Goal: Check status: Check status

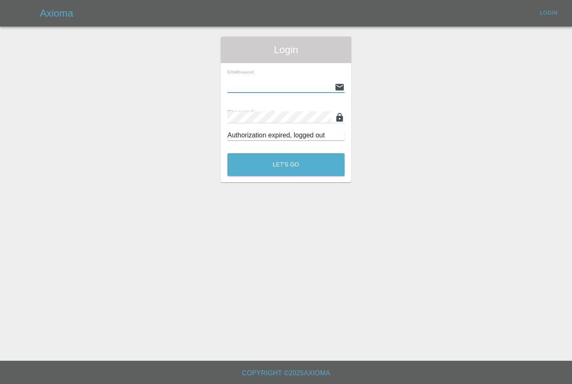
type input "[PERSON_NAME][EMAIL_ADDRESS][PERSON_NAME][DOMAIN_NAME]"
click at [286, 165] on button "Let's Go" at bounding box center [285, 164] width 117 height 23
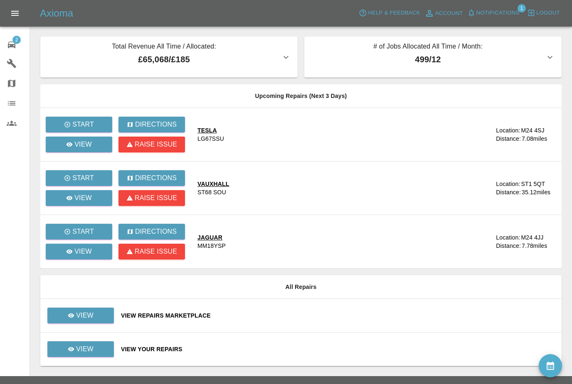
click at [456, 299] on td "View Repairs Marketplace" at bounding box center [337, 316] width 447 height 34
click at [93, 348] on p "View" at bounding box center [84, 350] width 17 height 10
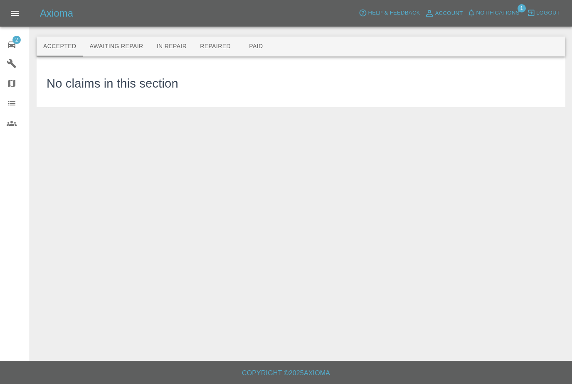
click at [138, 53] on button "Awaiting Repair" at bounding box center [116, 47] width 67 height 20
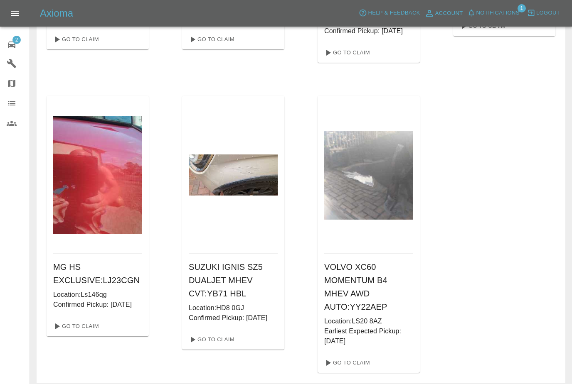
scroll to position [259, 0]
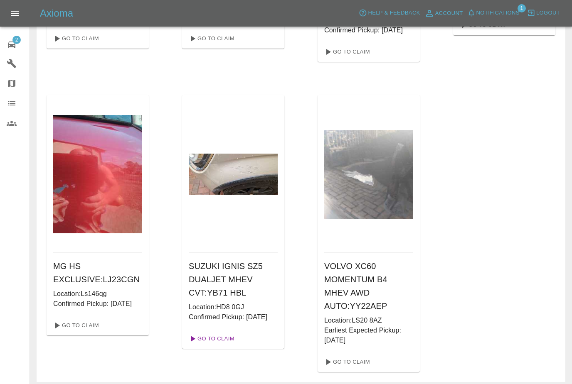
click at [219, 346] on link "Go To Claim" at bounding box center [210, 338] width 51 height 13
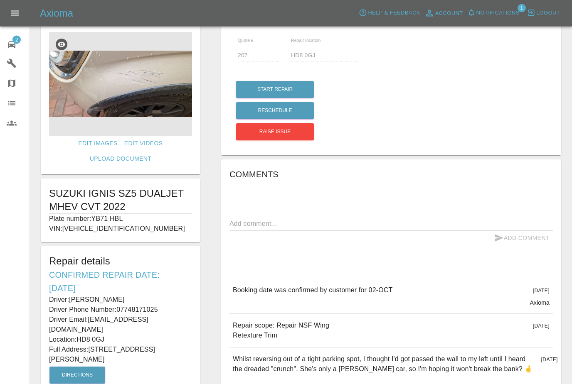
scroll to position [20, 0]
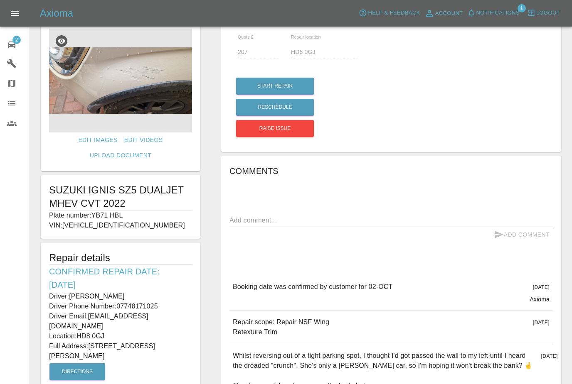
click at [198, 274] on div "Repair details Confirmed Repair Date: [DATE] Driver: [PERSON_NAME] Driver Phone…" at bounding box center [121, 317] width 160 height 148
copy p "[EMAIL_ADDRESS][DOMAIN_NAME]"
copy p "YB71 HBL"
